Goal: Task Accomplishment & Management: Complete application form

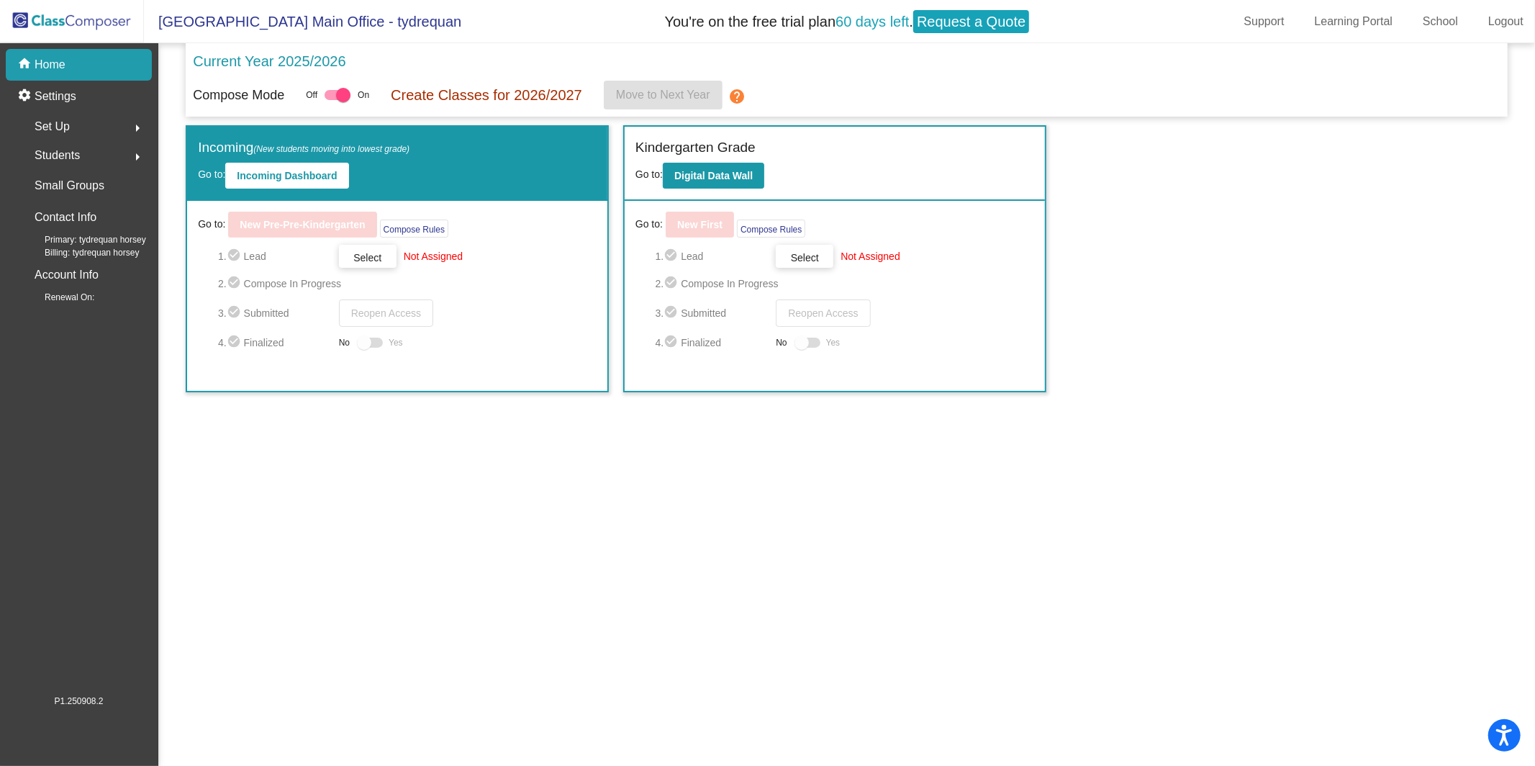
click at [797, 252] on span "Select" at bounding box center [805, 258] width 28 height 12
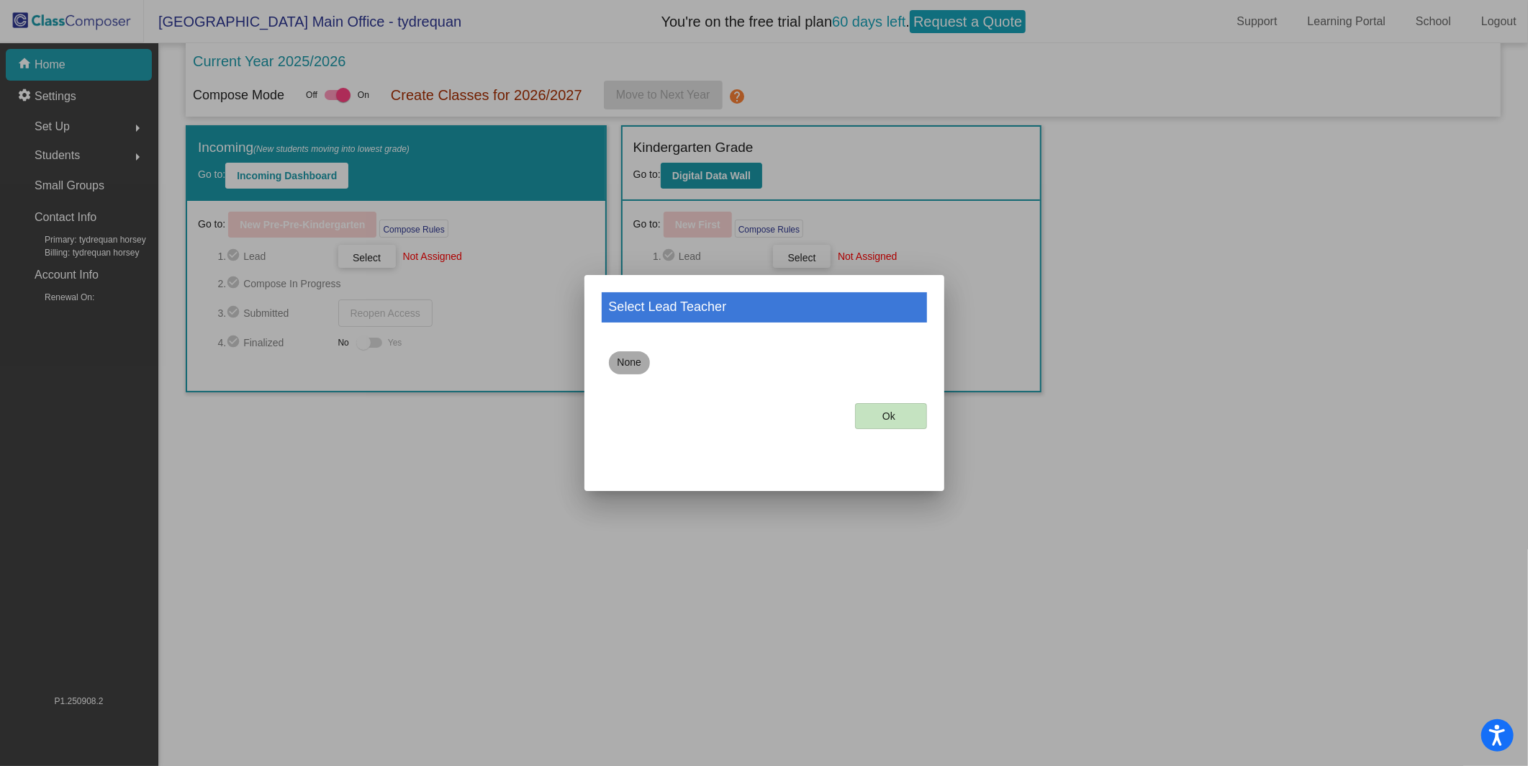
click at [643, 362] on mat-chip "None" at bounding box center [629, 362] width 41 height 23
click at [935, 412] on mat-dialog-container "Select Lead Teacher None Ok" at bounding box center [764, 383] width 360 height 216
click at [861, 408] on button "Ok" at bounding box center [891, 416] width 72 height 26
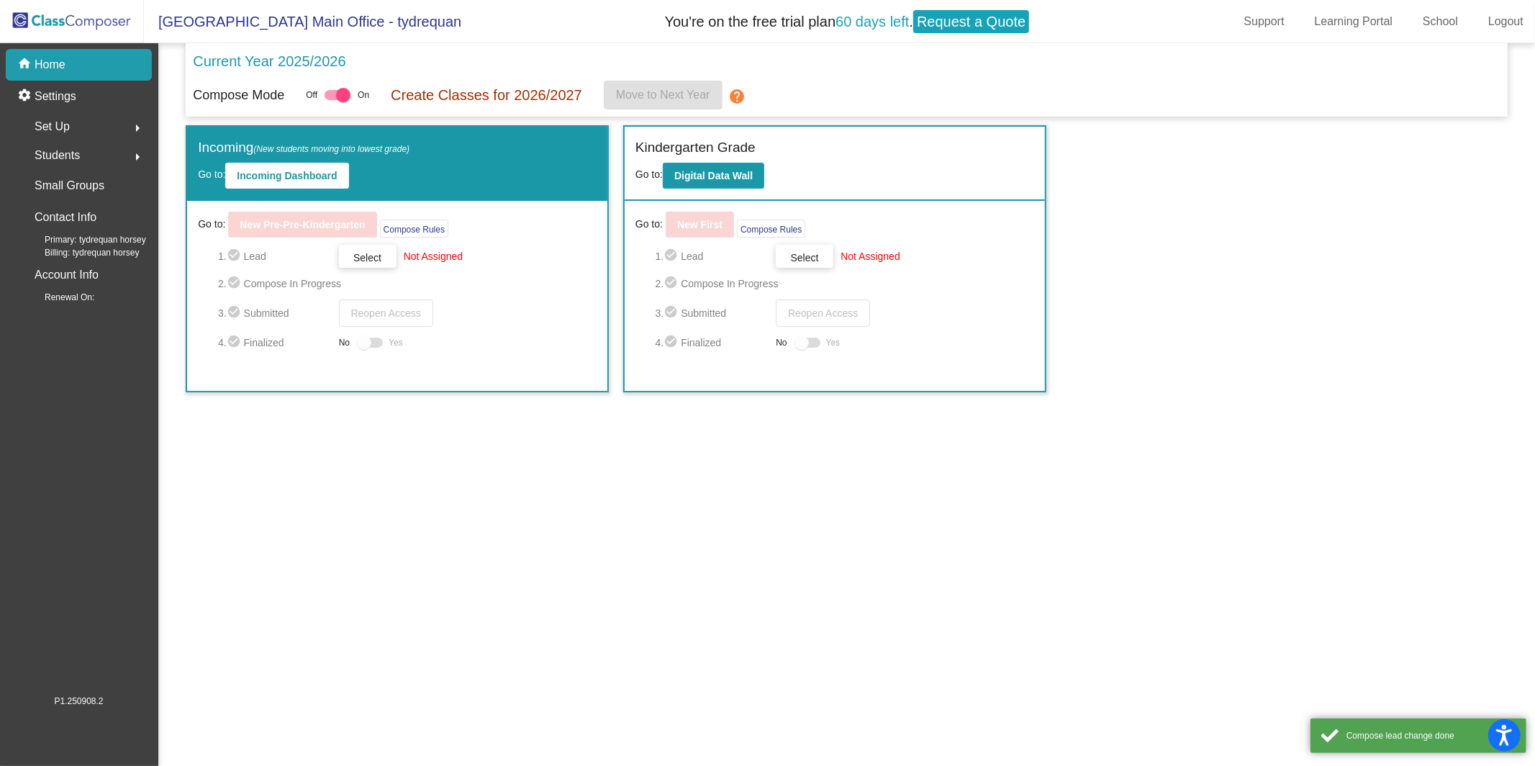
click at [809, 416] on mat-sidenav-content "Current Year 2025/2026 Compose Mode Off On Create Classes for 2026/2027 Move to…" at bounding box center [846, 404] width 1377 height 723
click at [89, 132] on div "Set Up arrow_right" at bounding box center [82, 126] width 137 height 29
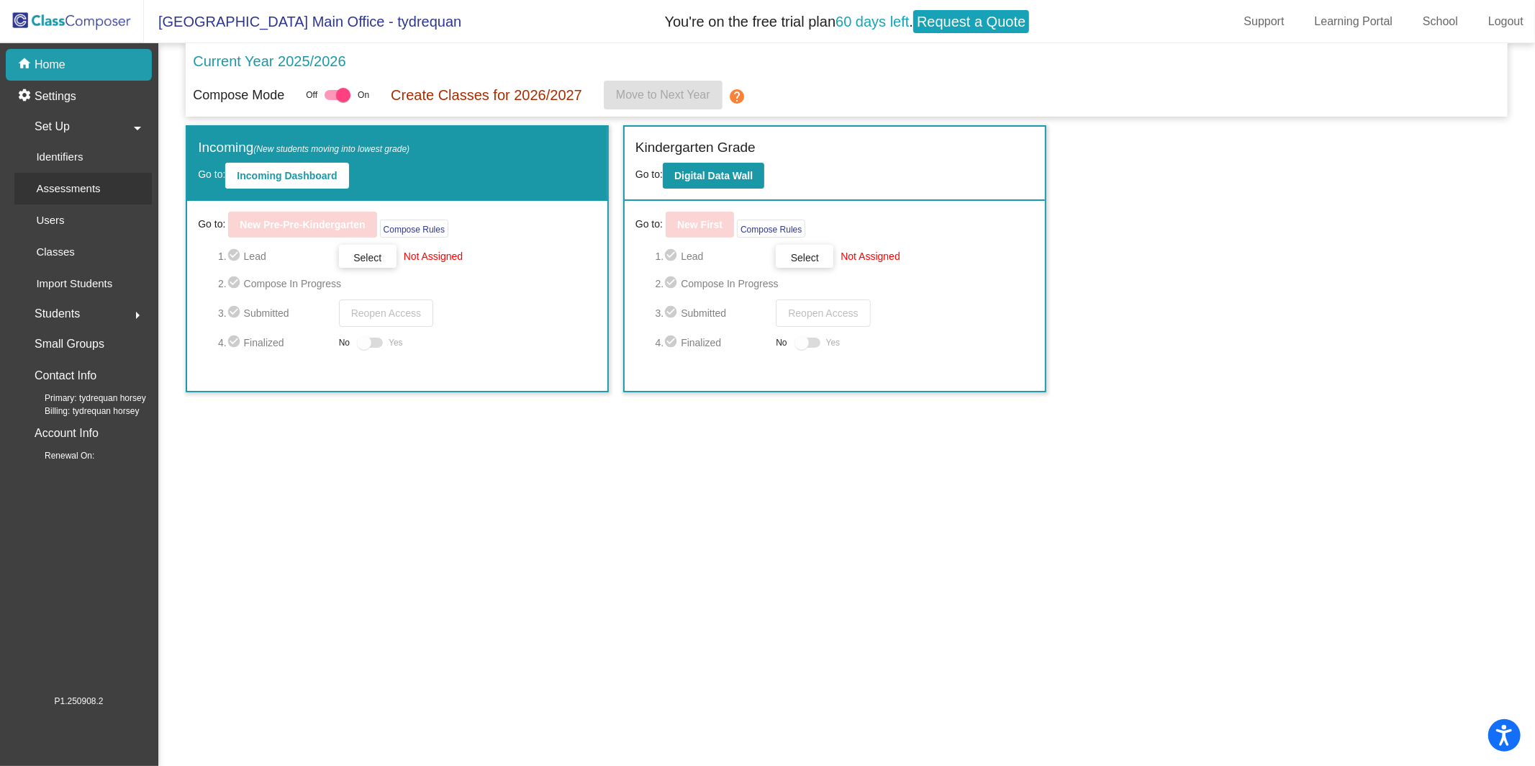
click at [112, 193] on div "Assessments" at bounding box center [63, 189] width 98 height 32
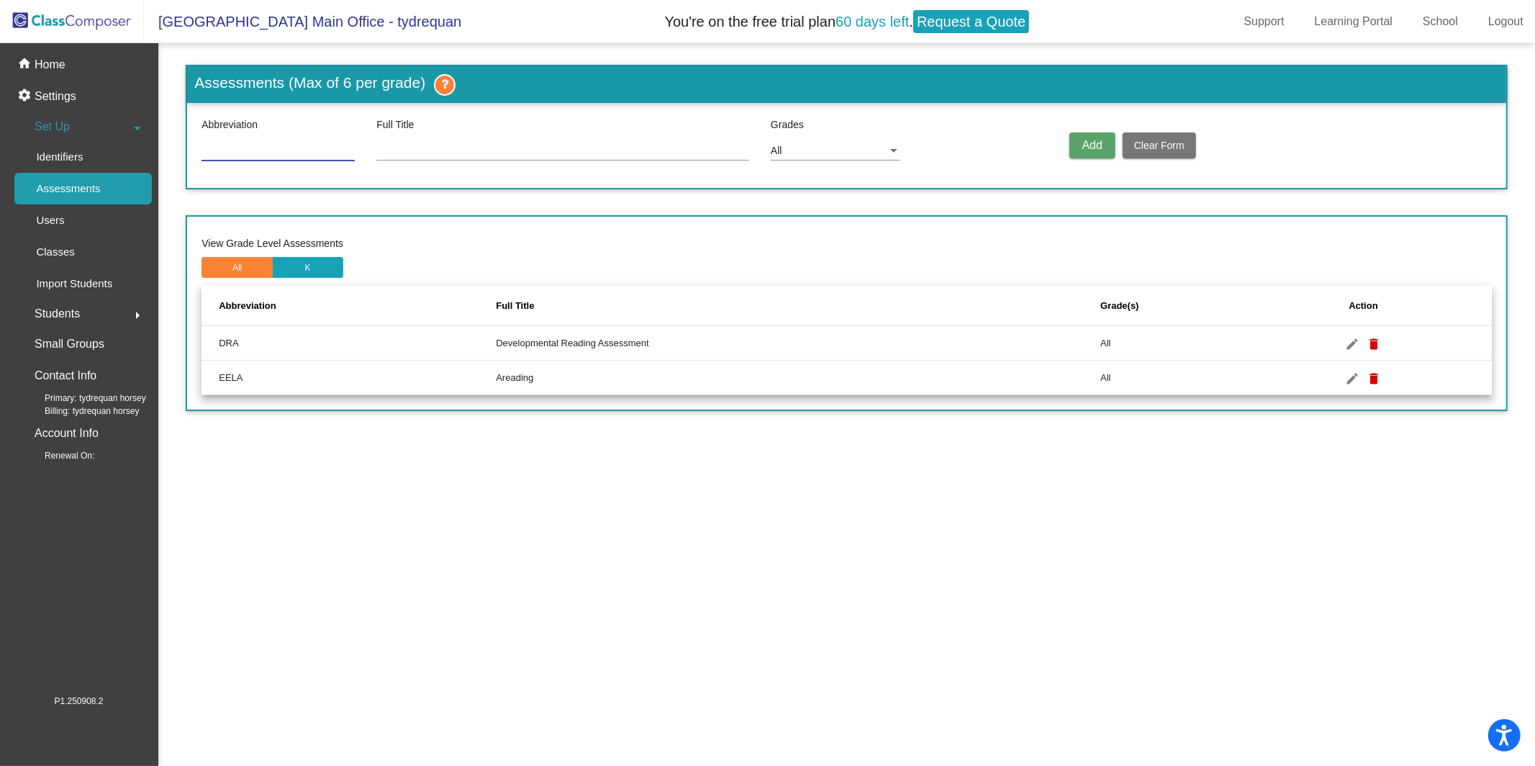
click at [309, 151] on input at bounding box center [277, 151] width 153 height 12
type input "B"
type input "BM"
click at [400, 139] on div at bounding box center [562, 146] width 373 height 28
click at [414, 146] on input at bounding box center [562, 151] width 373 height 12
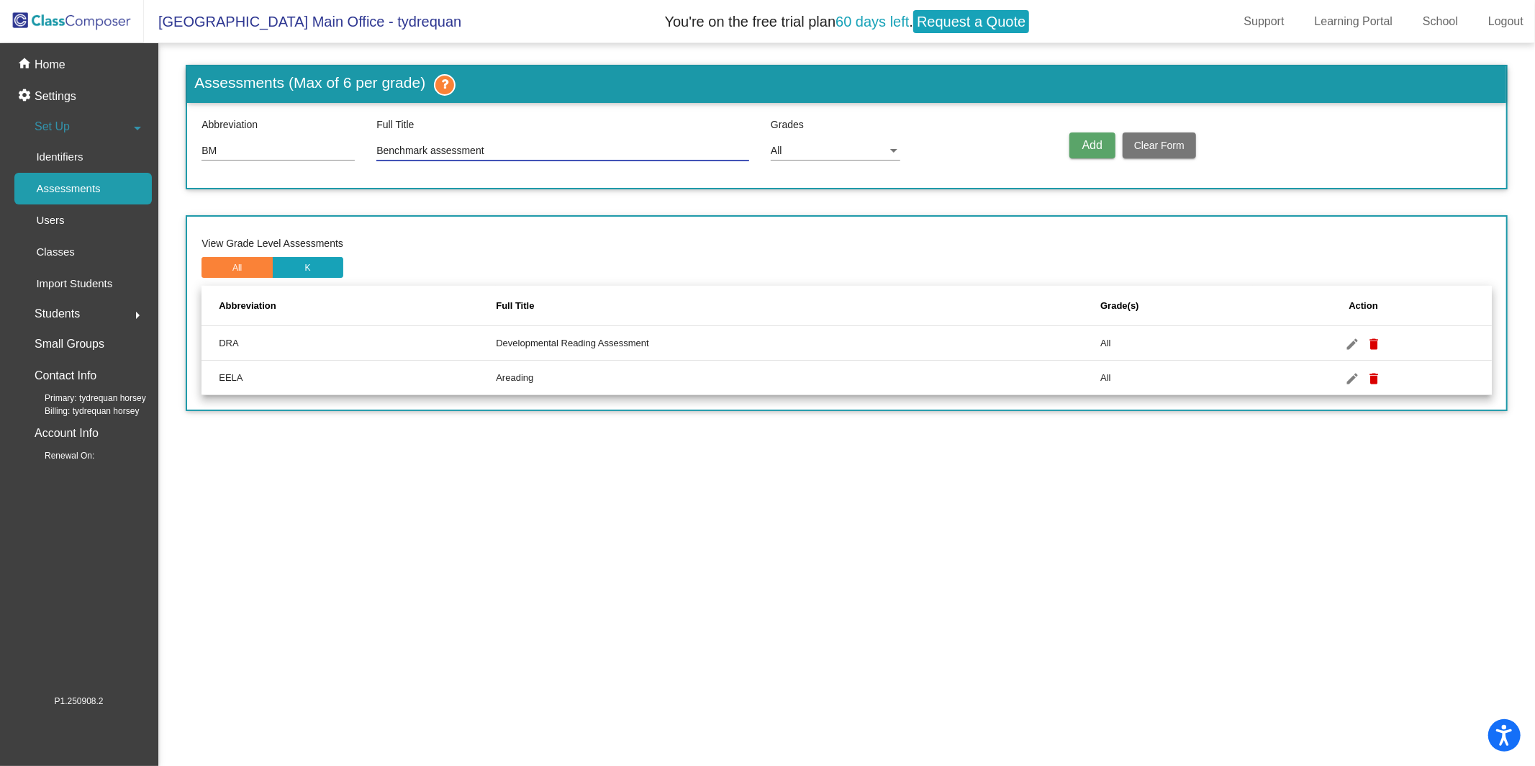
type input "Benchmark assessment"
click at [882, 195] on div "Assessments (Max of 6 per grade) Abbreviation BM Full Title Benchmark assessmen…" at bounding box center [846, 238] width 1321 height 346
click at [832, 145] on div "All" at bounding box center [829, 151] width 117 height 12
click at [832, 145] on span "All" at bounding box center [838, 150] width 135 height 30
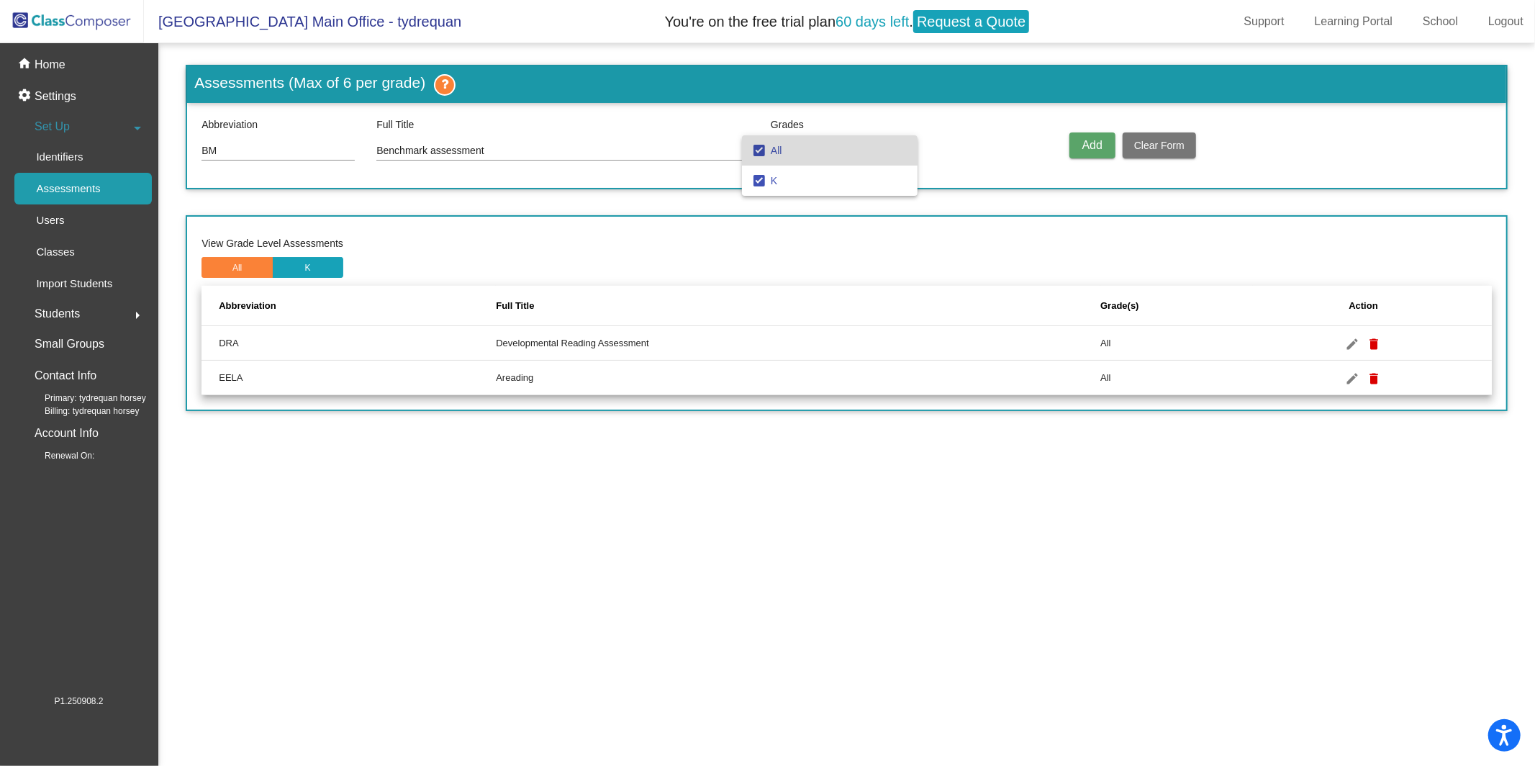
click at [952, 133] on div at bounding box center [767, 383] width 1535 height 766
click at [1089, 139] on span "Add" at bounding box center [1092, 145] width 20 height 12
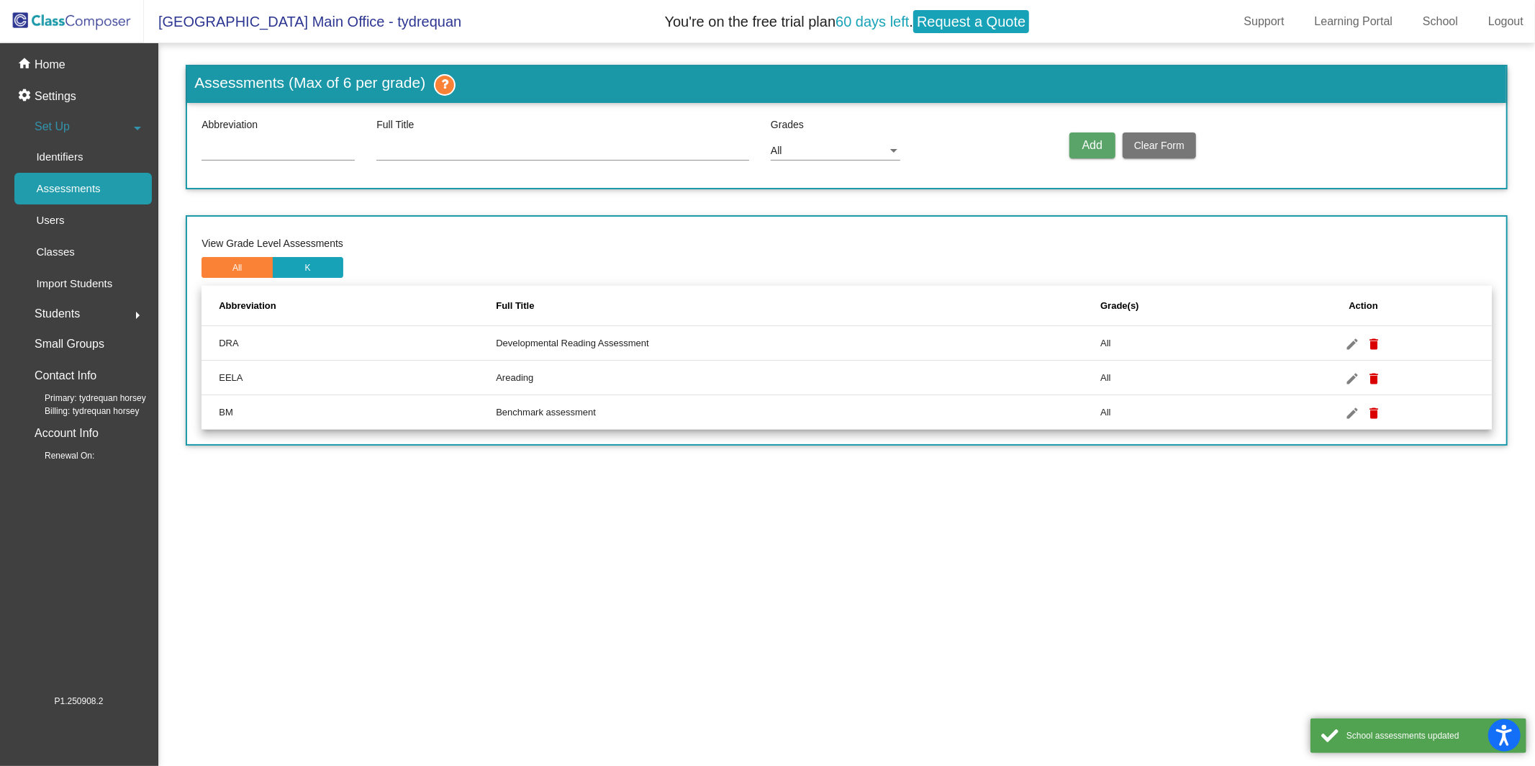
click at [279, 148] on input at bounding box center [277, 151] width 153 height 12
type input "PM"
click at [464, 140] on div at bounding box center [562, 146] width 373 height 28
click at [462, 143] on div at bounding box center [562, 146] width 373 height 28
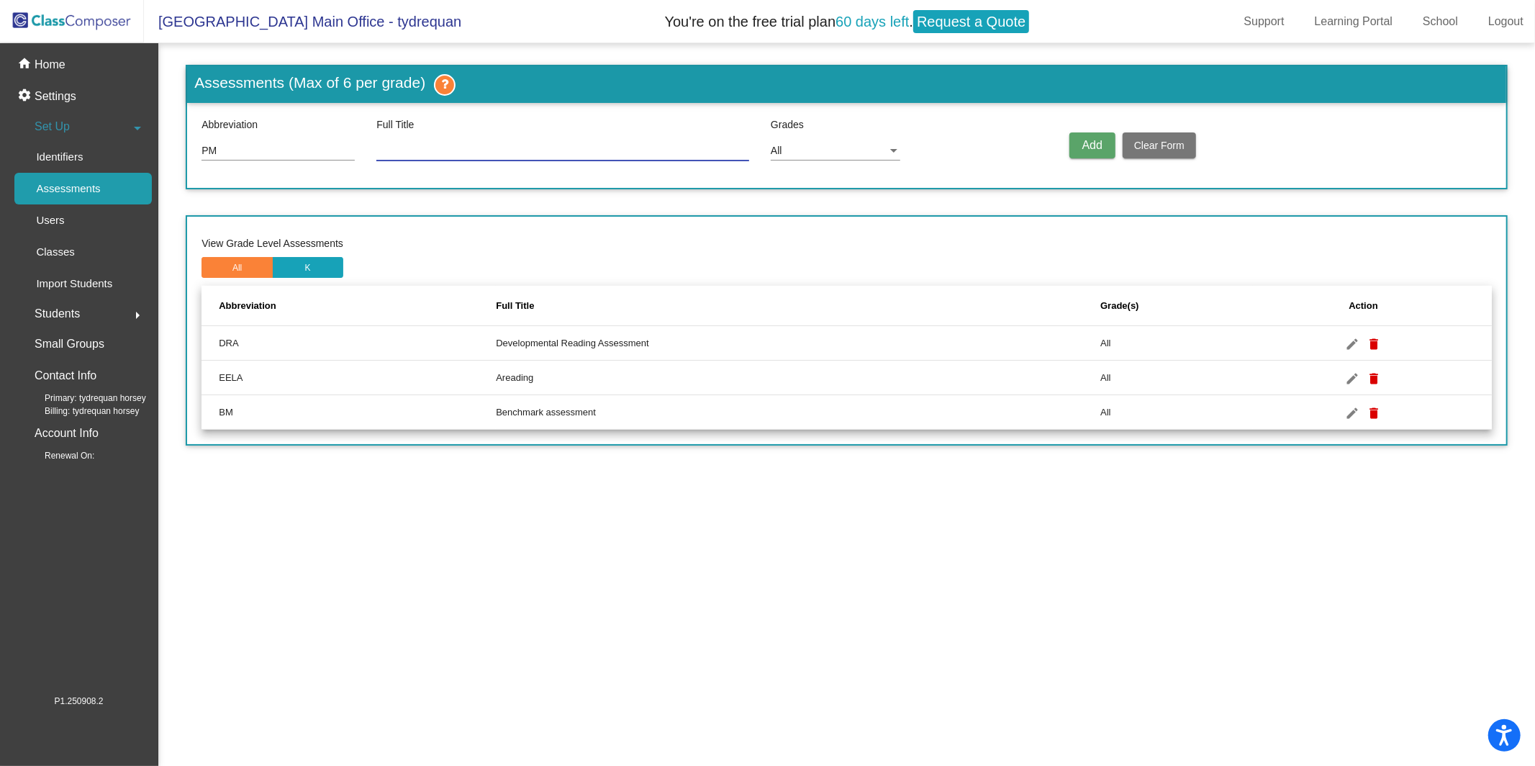
click at [435, 160] on div at bounding box center [562, 146] width 373 height 28
paste input "progress monitoring"
click at [382, 148] on input "progress monitoring" at bounding box center [562, 151] width 373 height 12
click at [424, 151] on input "Progress monitoring" at bounding box center [562, 151] width 373 height 12
type input "Progress Monitoring"
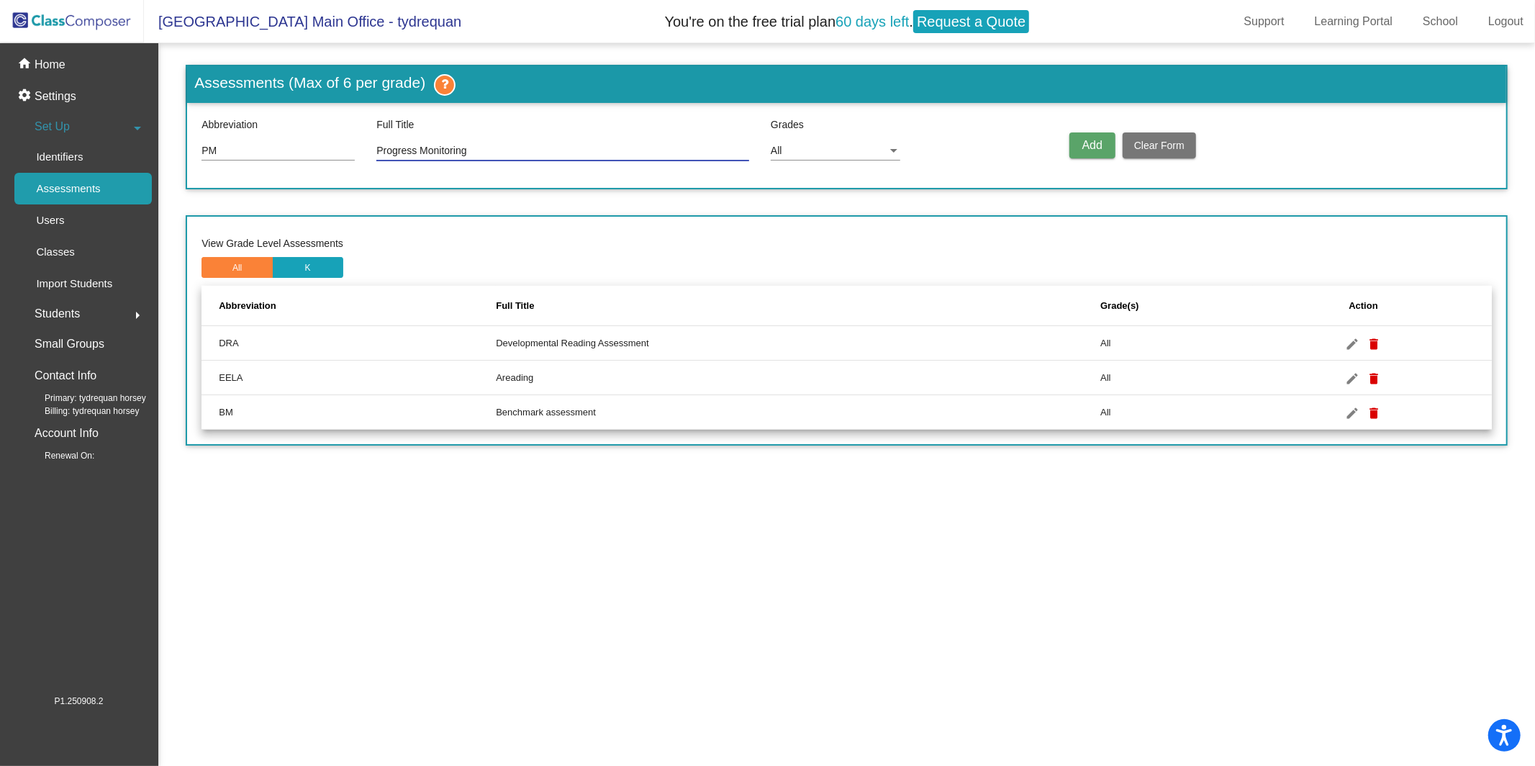
click at [1093, 135] on button "Add" at bounding box center [1092, 145] width 46 height 26
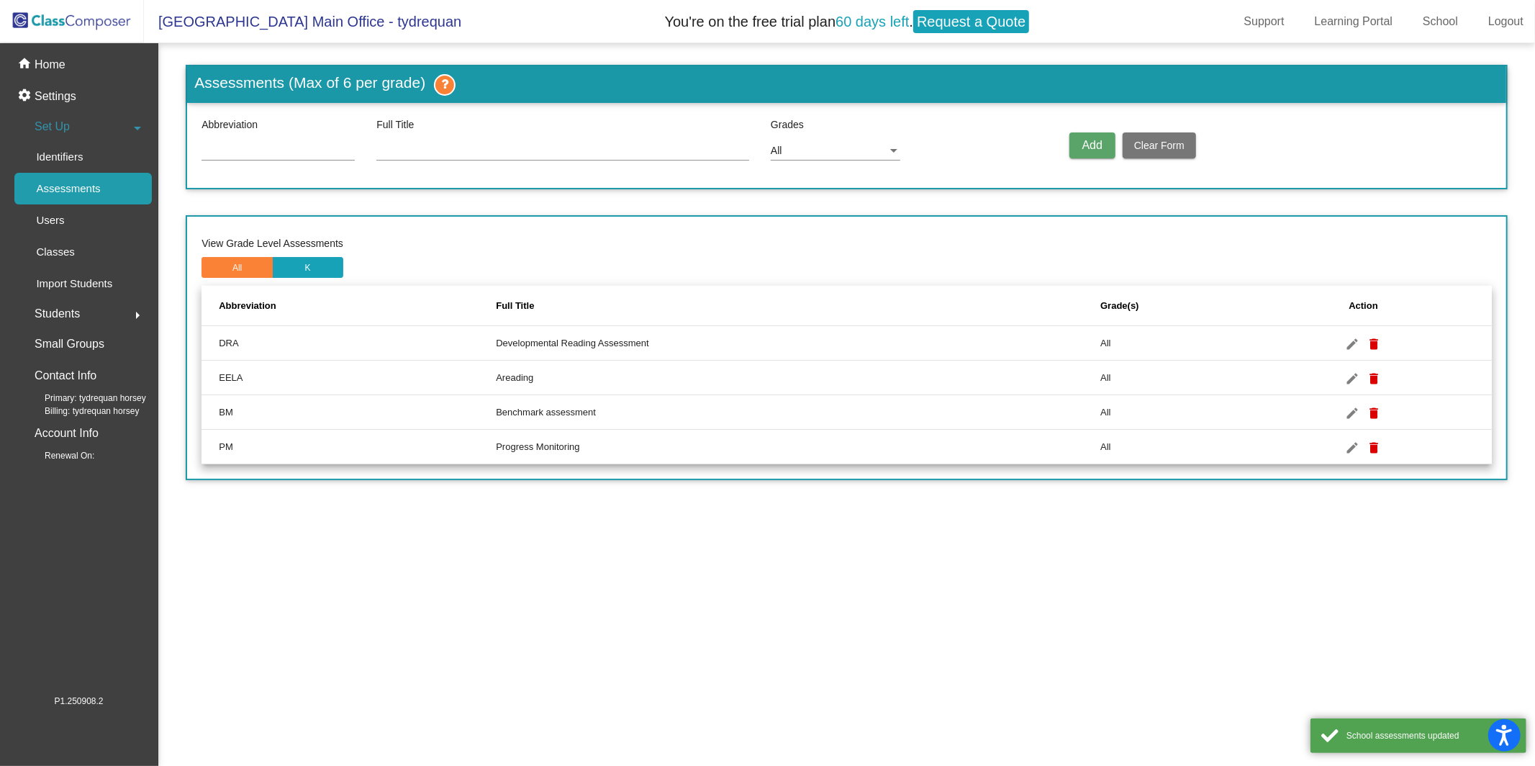
click at [82, 47] on mat-nav-list "home Home settings Settings Set Up arrow_drop_down Identifiers Assessments User…" at bounding box center [79, 368] width 158 height 651
click at [77, 56] on div "home Home" at bounding box center [79, 65] width 146 height 32
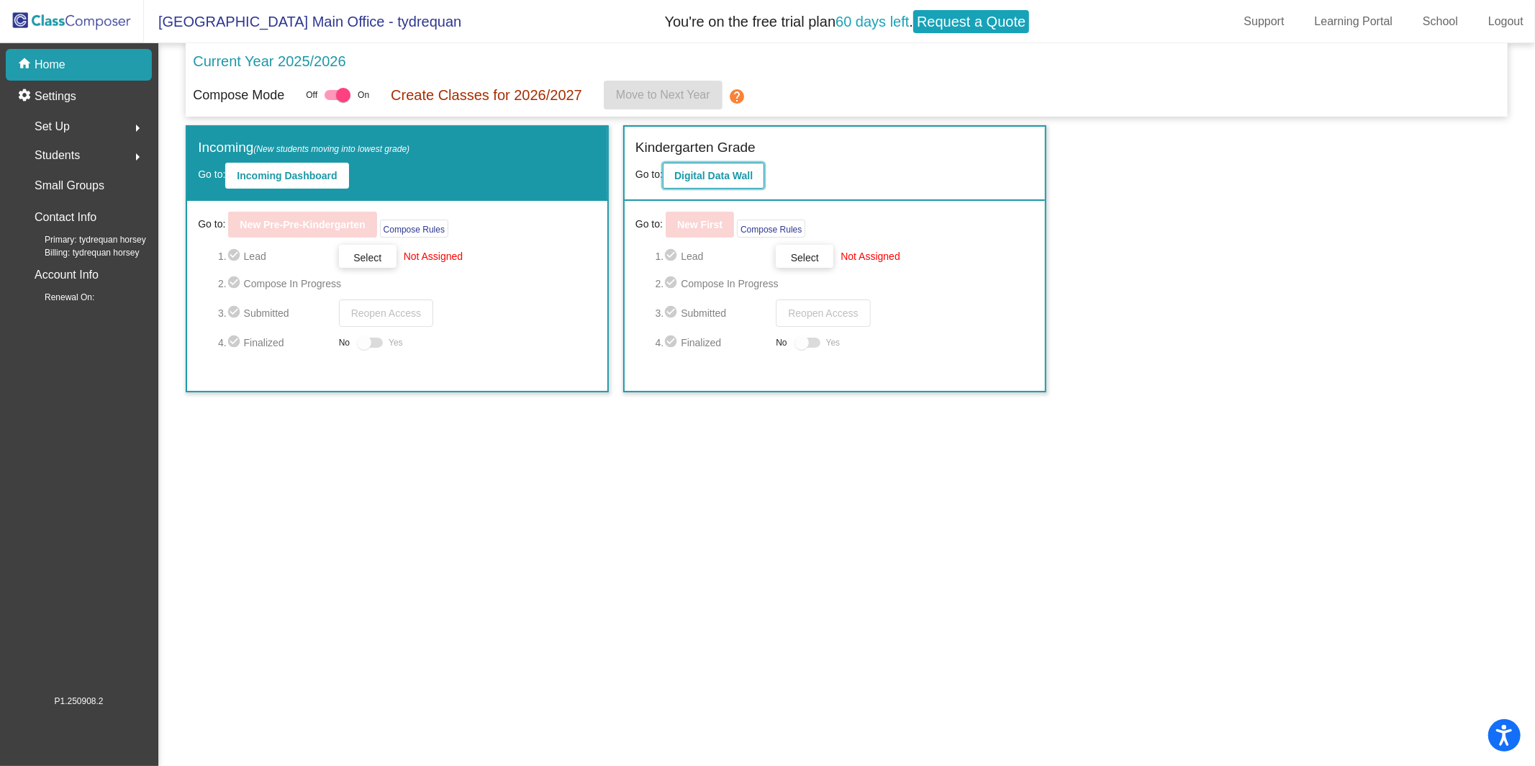
click at [692, 171] on b "Digital Data Wall" at bounding box center [713, 176] width 78 height 12
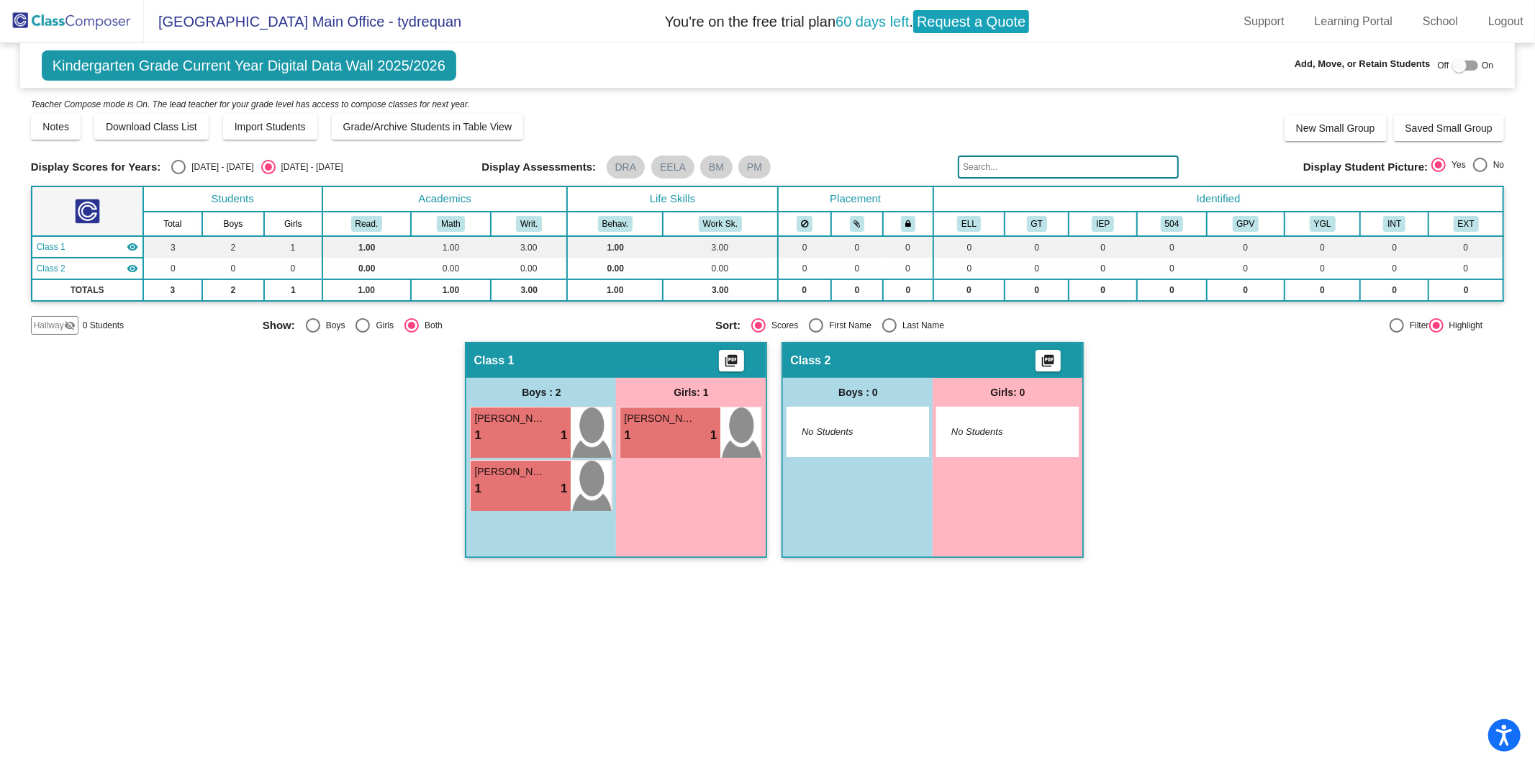
click at [397, 112] on div "Notes Download Class List Import Students Grade/Archive Students in Table View …" at bounding box center [768, 126] width 1474 height 29
click at [399, 121] on span "Grade/Archive Students in Table View" at bounding box center [427, 127] width 169 height 12
